Goal: Task Accomplishment & Management: Use online tool/utility

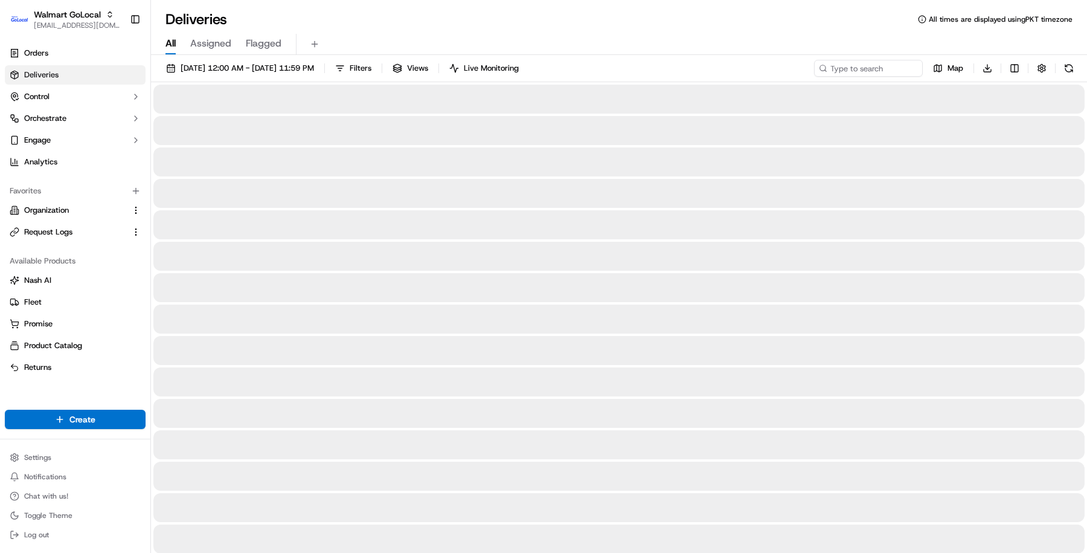
click at [52, 37] on div "Walmart GoLocal masood@usenash.com Toggle Sidebar" at bounding box center [75, 19] width 150 height 39
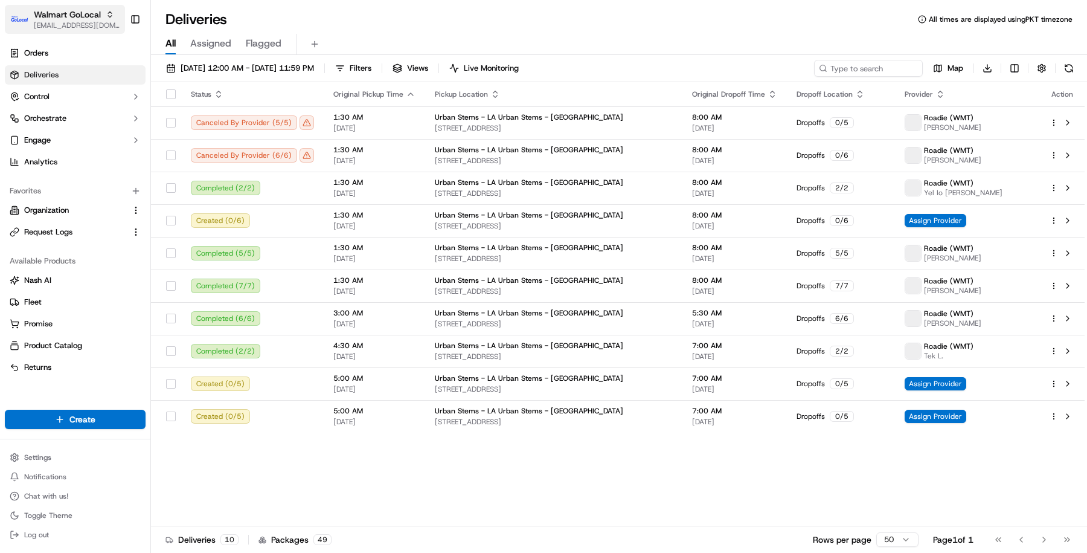
click at [48, 18] on span "Walmart GoLocal" at bounding box center [67, 14] width 67 height 12
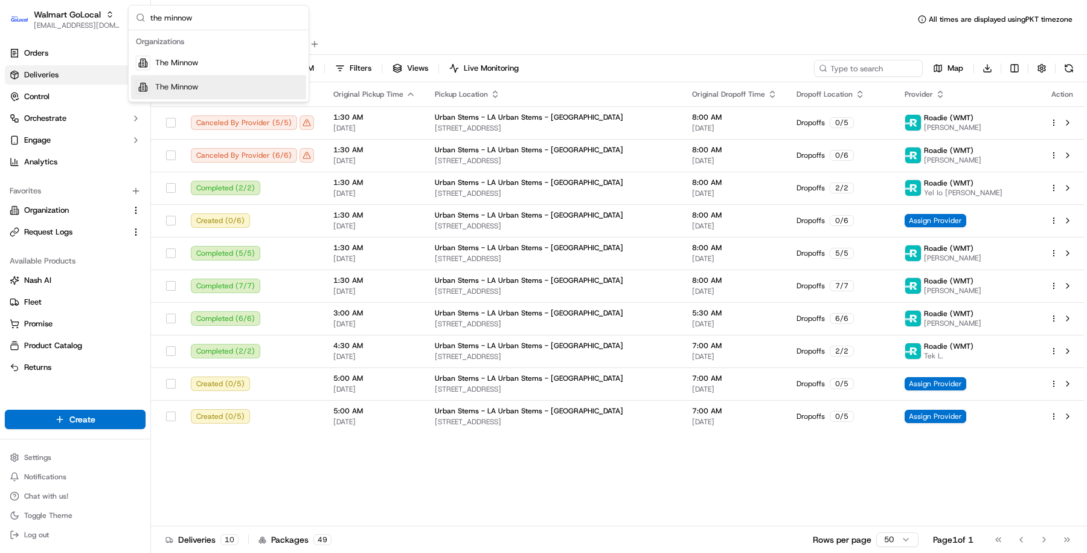
type input "the minnow"
click at [201, 62] on div "The Minnow" at bounding box center [218, 63] width 175 height 24
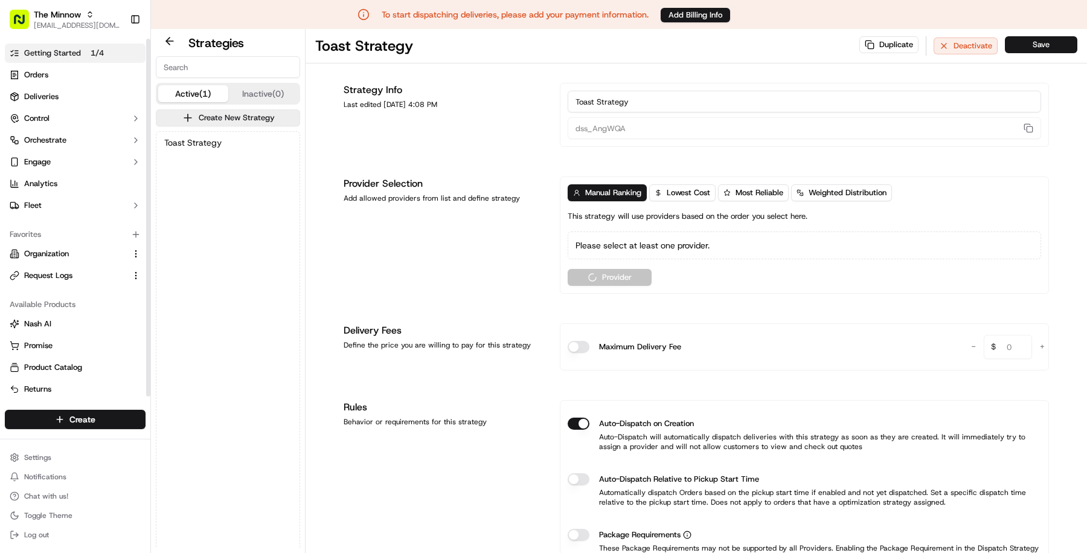
click at [73, 53] on span "Getting Started" at bounding box center [52, 53] width 57 height 11
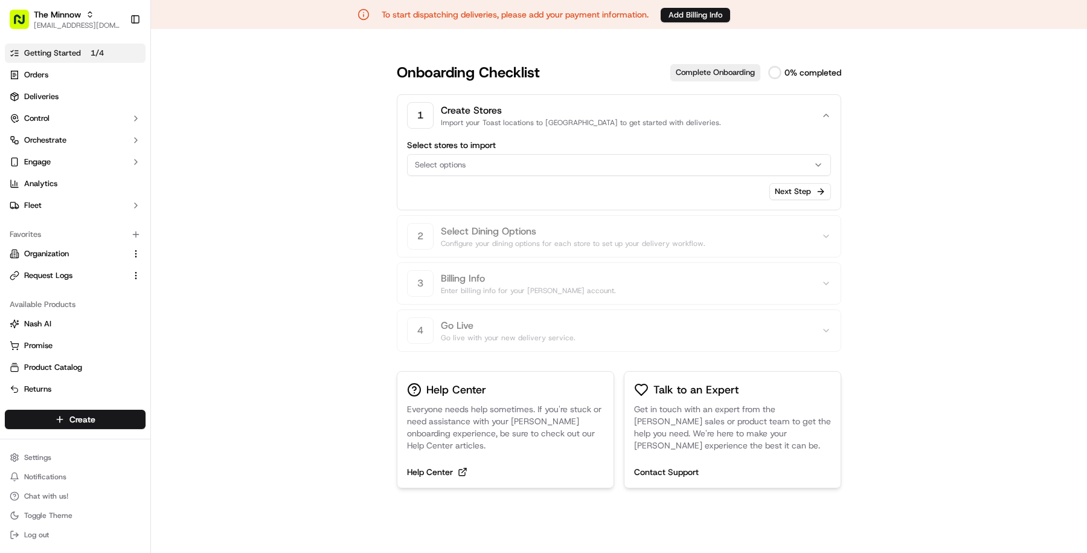
click at [509, 169] on div "Select options" at bounding box center [619, 164] width 418 height 11
click at [627, 210] on html "To start dispatching deliveries, please add your payment information. Add Billi…" at bounding box center [543, 276] width 1087 height 553
